Goal: Task Accomplishment & Management: Complete application form

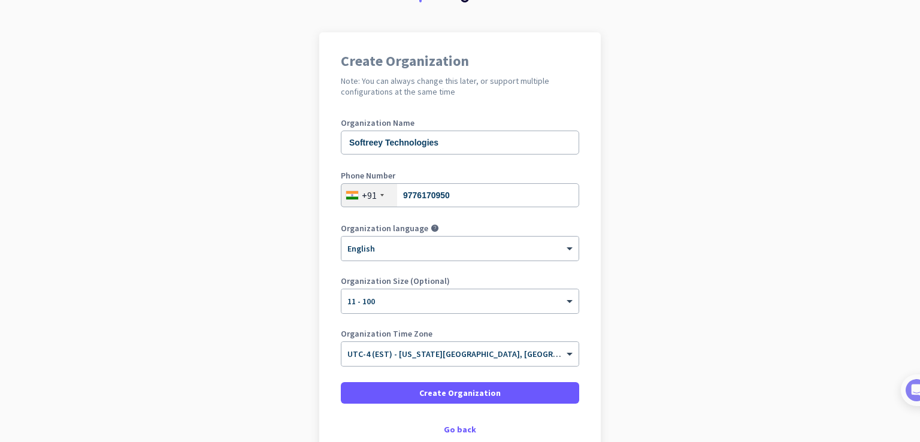
scroll to position [138, 0]
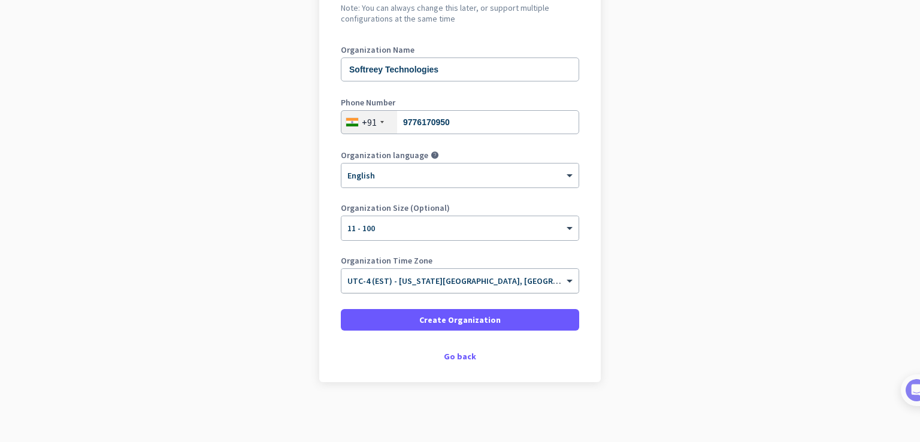
click at [465, 279] on input "text" at bounding box center [448, 277] width 201 height 9
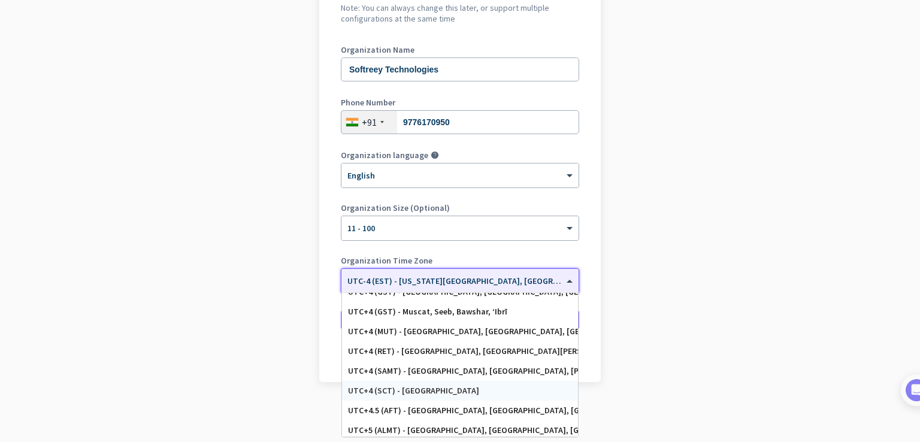
scroll to position [4759, 0]
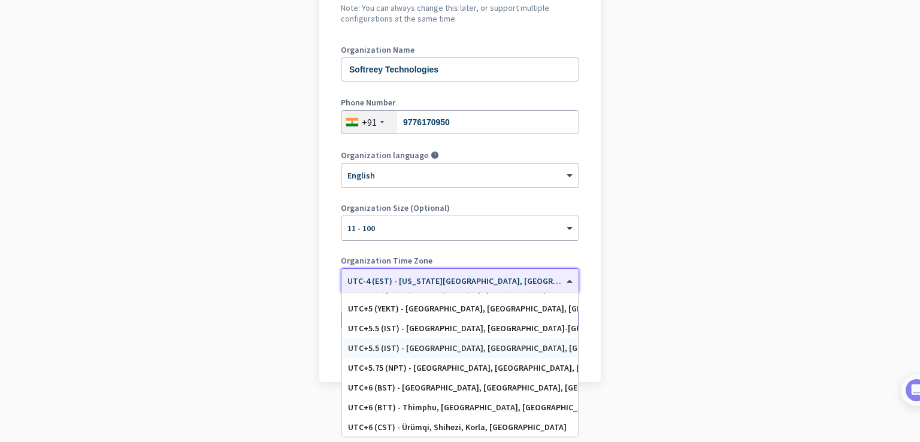
click at [470, 347] on div "UTC+5.5 (IST) - [GEOGRAPHIC_DATA], [GEOGRAPHIC_DATA], [GEOGRAPHIC_DATA], [GEOGR…" at bounding box center [460, 348] width 224 height 10
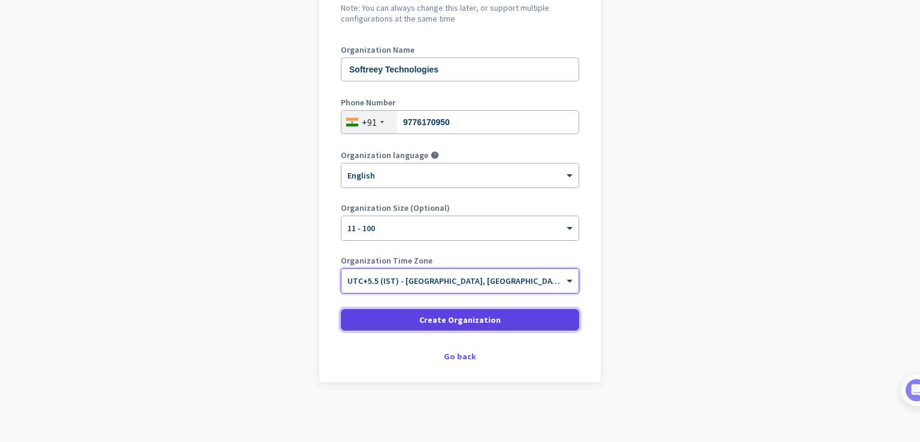
click at [472, 322] on span "Create Organization" at bounding box center [459, 320] width 81 height 12
